Goal: Information Seeking & Learning: Check status

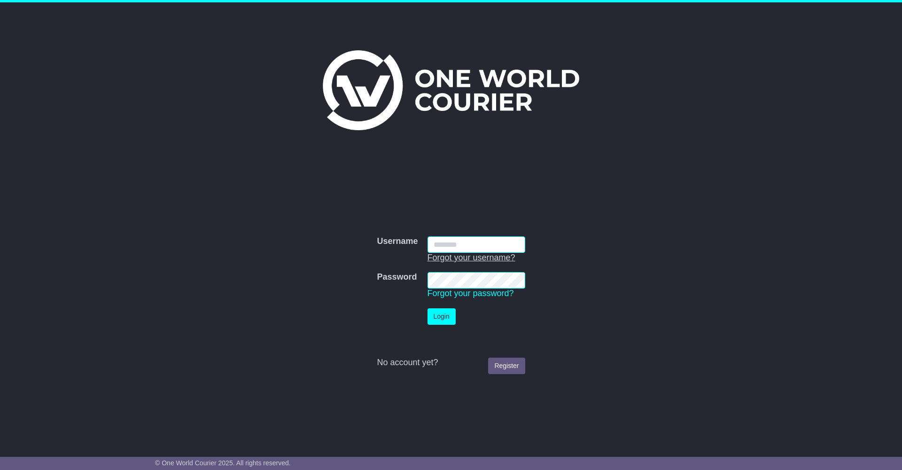
type input "**********"
click at [433, 324] on td "Login" at bounding box center [476, 316] width 107 height 26
click at [437, 320] on button "Login" at bounding box center [441, 316] width 28 height 16
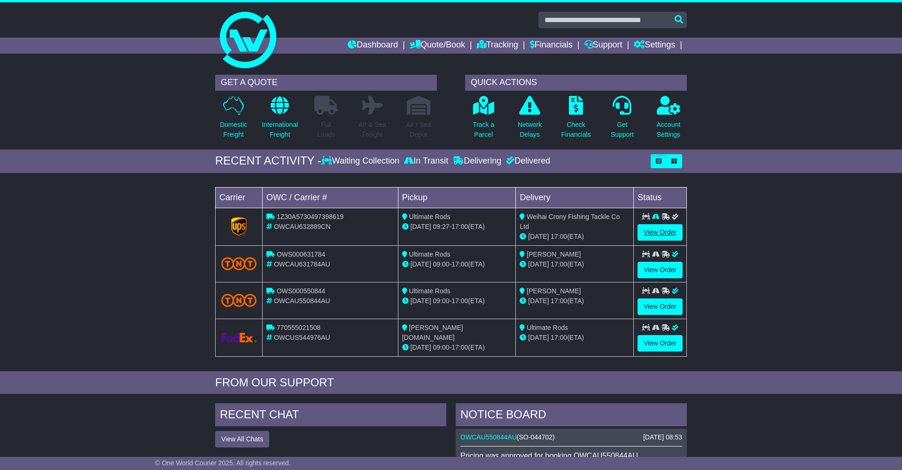
click at [651, 231] on link "View Order" at bounding box center [659, 232] width 45 height 16
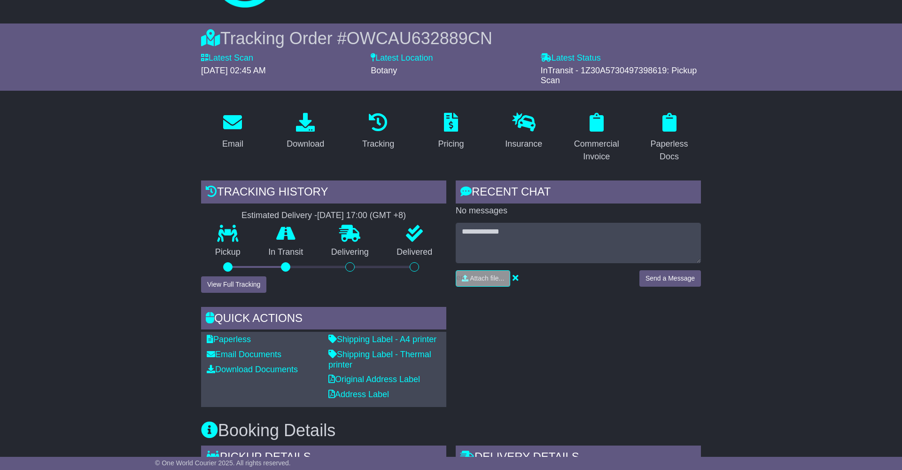
scroll to position [62, 0]
click at [252, 280] on button "View Full Tracking" at bounding box center [233, 283] width 65 height 16
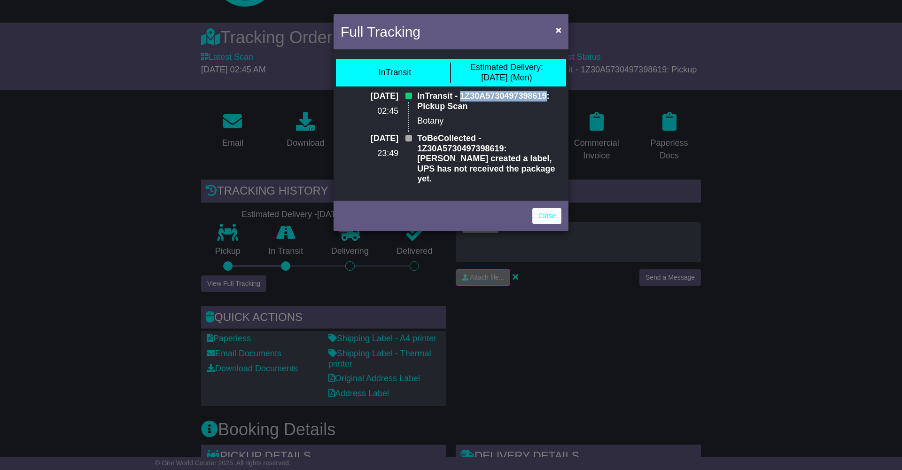
drag, startPoint x: 460, startPoint y: 96, endPoint x: 546, endPoint y: 95, distance: 86.0
click at [546, 95] on p "InTransit - 1Z30A5730497398619: Pickup Scan" at bounding box center [489, 101] width 144 height 20
copy p "1Z30A5730497398619"
click at [552, 208] on link "Close" at bounding box center [546, 216] width 29 height 16
